Goal: Information Seeking & Learning: Learn about a topic

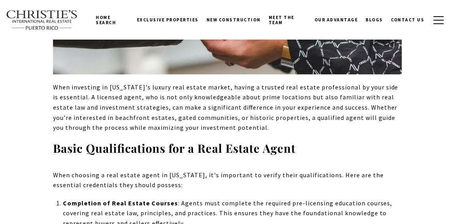
scroll to position [5397, 0]
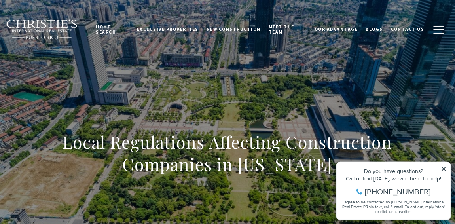
click at [443, 170] on icon at bounding box center [444, 169] width 6 height 6
click at [446, 167] on icon at bounding box center [444, 169] width 6 height 6
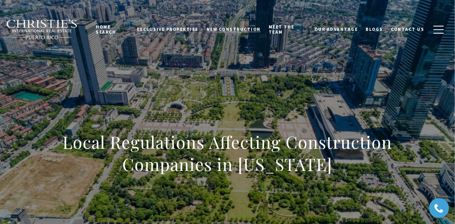
click at [233, 34] on link "New Construction" at bounding box center [234, 29] width 62 height 20
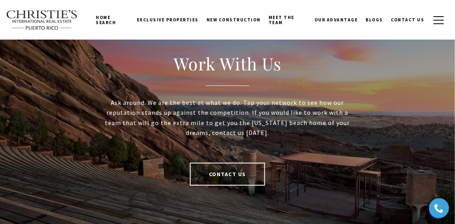
scroll to position [1291, 0]
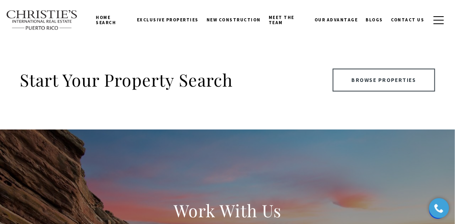
click at [346, 77] on link "Browse Properties" at bounding box center [384, 79] width 103 height 23
click at [371, 83] on link "Browse Properties" at bounding box center [384, 79] width 103 height 23
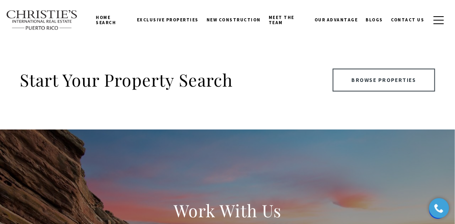
click at [371, 83] on link "Browse Properties" at bounding box center [384, 79] width 103 height 23
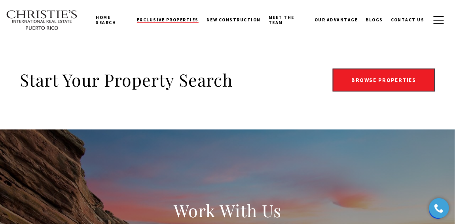
click at [151, 20] on span "Exclusive Properties" at bounding box center [168, 20] width 62 height 6
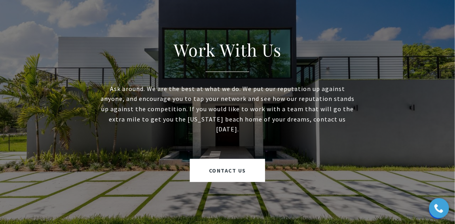
scroll to position [1611, 0]
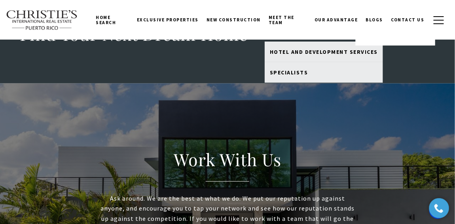
click at [270, 19] on link "Meet the Team" at bounding box center [288, 20] width 46 height 25
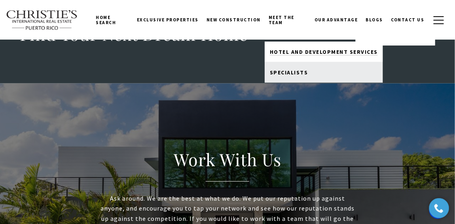
click at [281, 55] on span "Hotel and Development Services" at bounding box center [324, 51] width 108 height 7
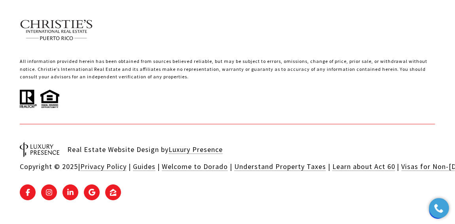
scroll to position [1490, 0]
drag, startPoint x: 298, startPoint y: 48, endPoint x: 294, endPoint y: 48, distance: 4.0
click at [294, 57] on p "All information provided herein has been obtained from sources believed reliabl…" at bounding box center [227, 72] width 415 height 30
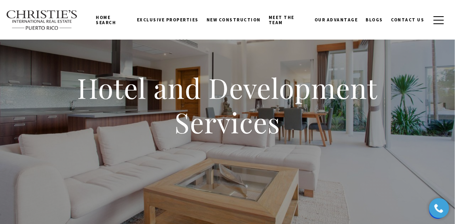
scroll to position [0, 0]
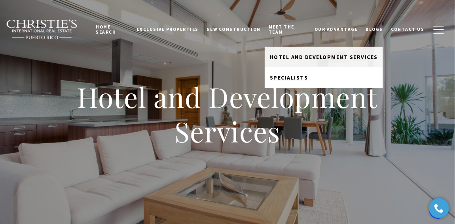
click at [282, 81] on span "Specialists" at bounding box center [289, 77] width 38 height 7
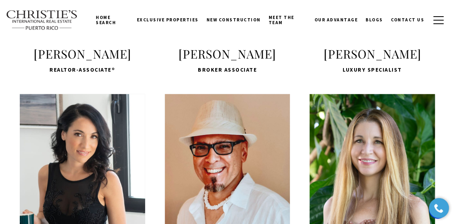
scroll to position [1025, 0]
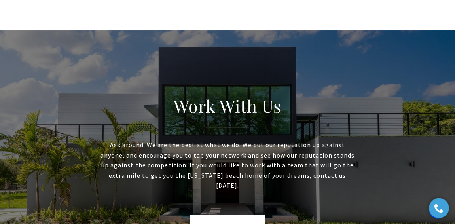
scroll to position [879, 0]
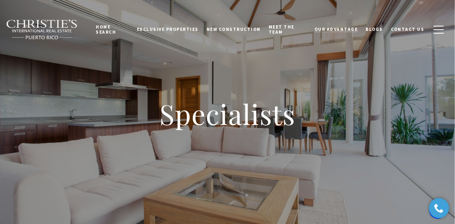
click at [314, 27] on span "Our Advantage" at bounding box center [336, 29] width 44 height 6
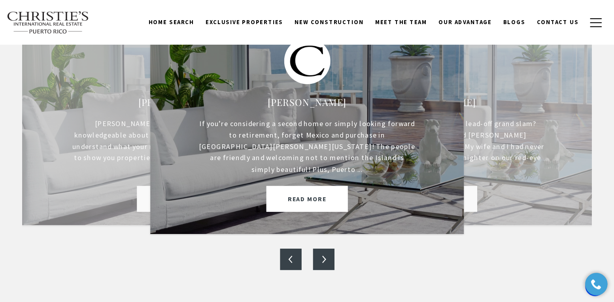
scroll to position [293, 0]
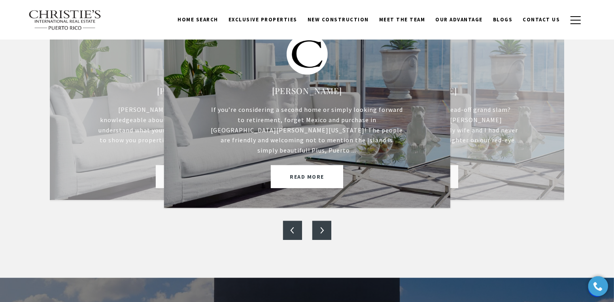
drag, startPoint x: 392, startPoint y: 4, endPoint x: 373, endPoint y: 240, distance: 236.5
click at [375, 223] on div "Our Testimonials Tony G. I listed my apartment in San Juan for sale with Christ…" at bounding box center [307, 111] width 614 height 333
click at [310, 221] on div "Previous Next" at bounding box center [307, 230] width 514 height 19
click at [324, 222] on button "Next" at bounding box center [321, 230] width 19 height 19
click at [322, 222] on button "Next" at bounding box center [321, 230] width 19 height 19
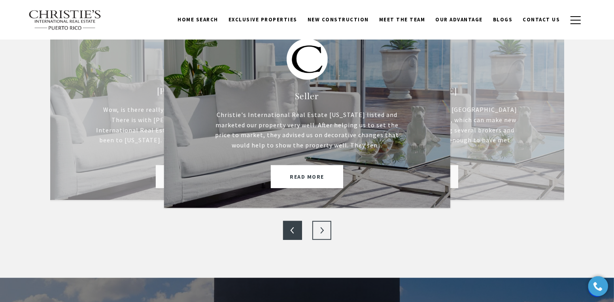
click at [322, 222] on button "Next" at bounding box center [321, 230] width 19 height 19
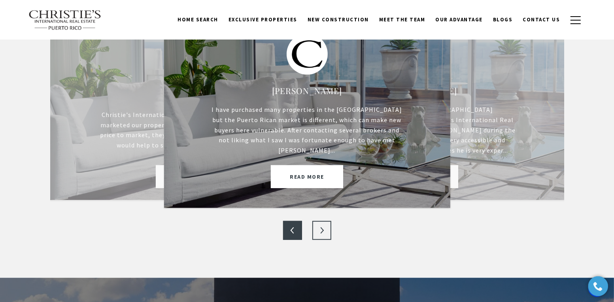
click at [322, 222] on button "Next" at bounding box center [321, 230] width 19 height 19
click at [322, 221] on button "Next" at bounding box center [321, 230] width 19 height 19
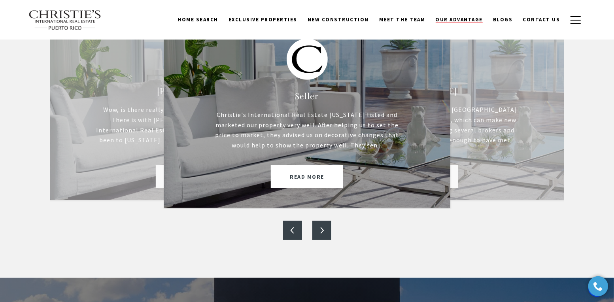
click at [454, 21] on span "Our Advantage" at bounding box center [459, 19] width 47 height 7
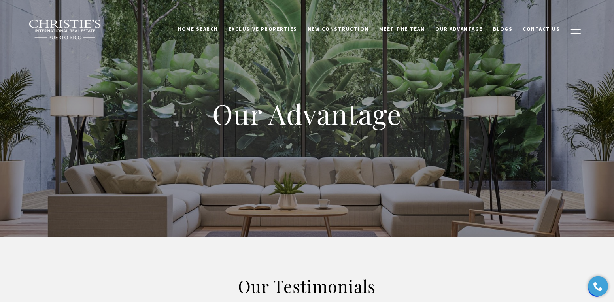
click at [502, 26] on span "Blogs" at bounding box center [503, 29] width 20 height 7
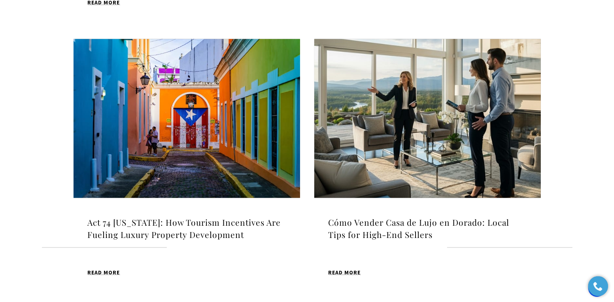
scroll to position [989, 0]
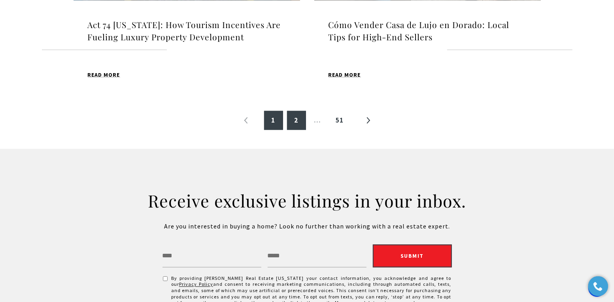
click at [295, 117] on link "2" at bounding box center [296, 120] width 19 height 19
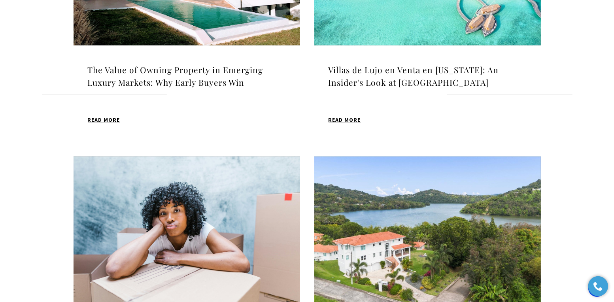
scroll to position [871, 0]
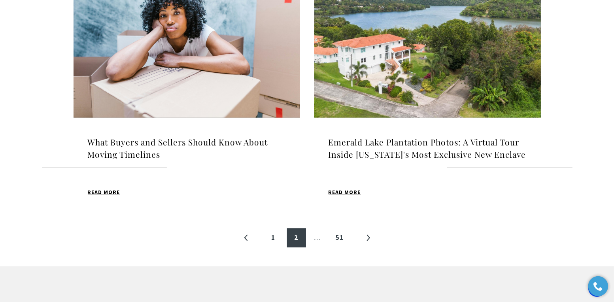
click at [125, 154] on h4 "What Buyers and Sellers Should Know About Moving Timelines" at bounding box center [187, 148] width 198 height 25
